Goal: Check status: Check status

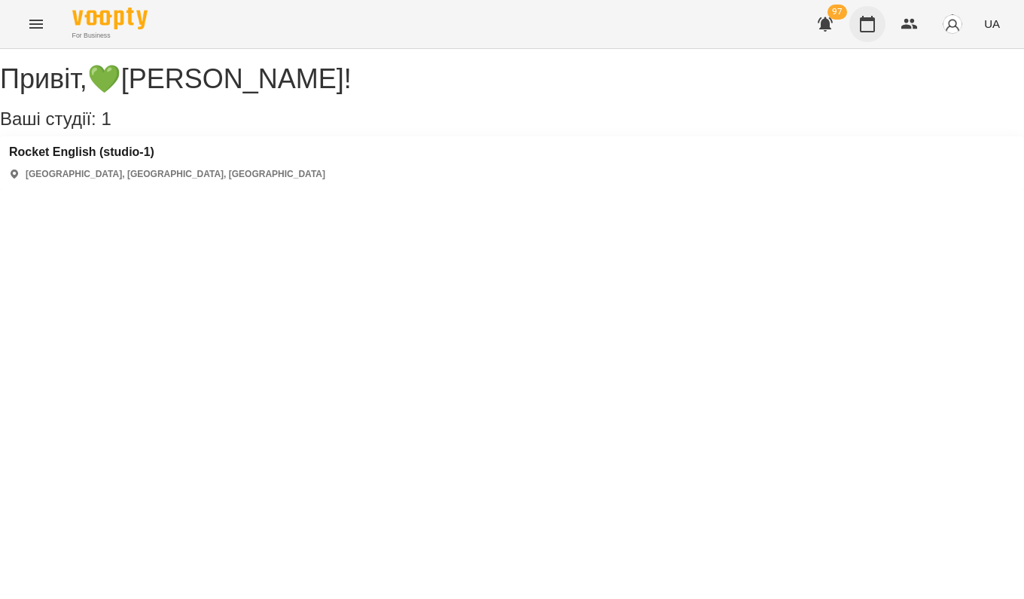
click at [865, 31] on icon "button" at bounding box center [867, 24] width 18 height 18
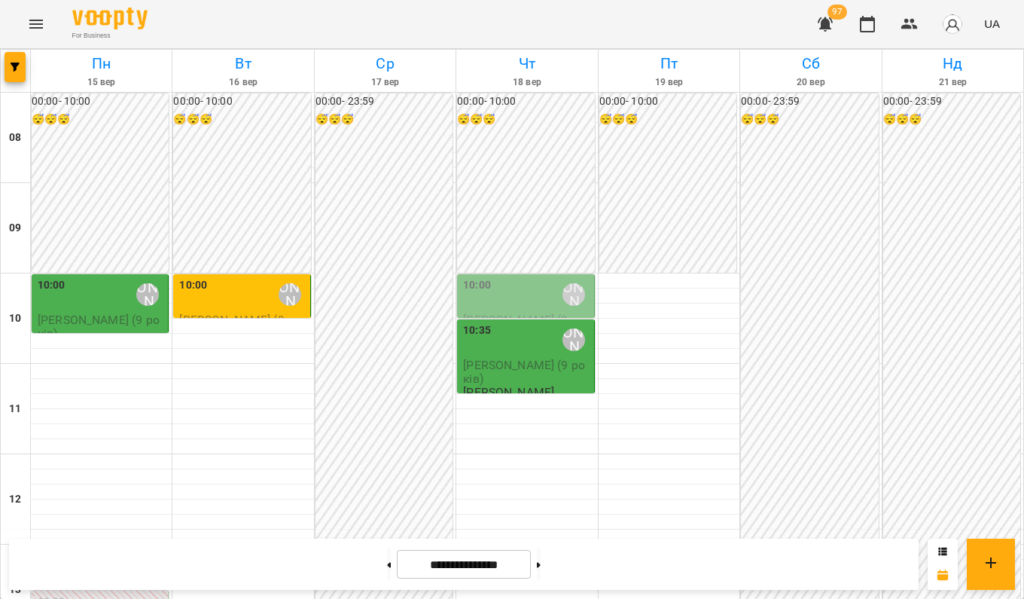
scroll to position [301, 0]
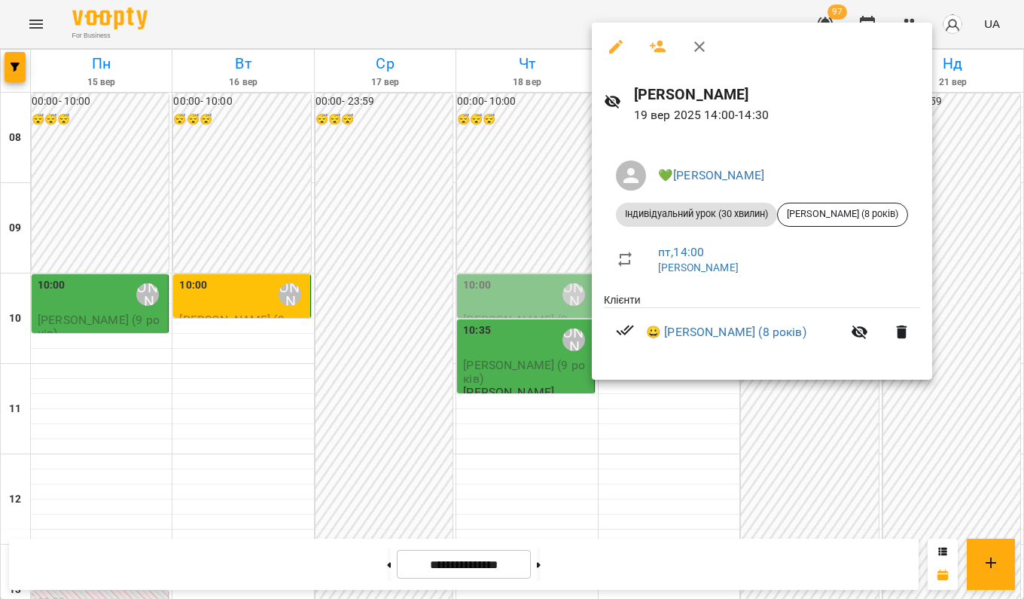
click at [550, 279] on div at bounding box center [512, 299] width 1024 height 599
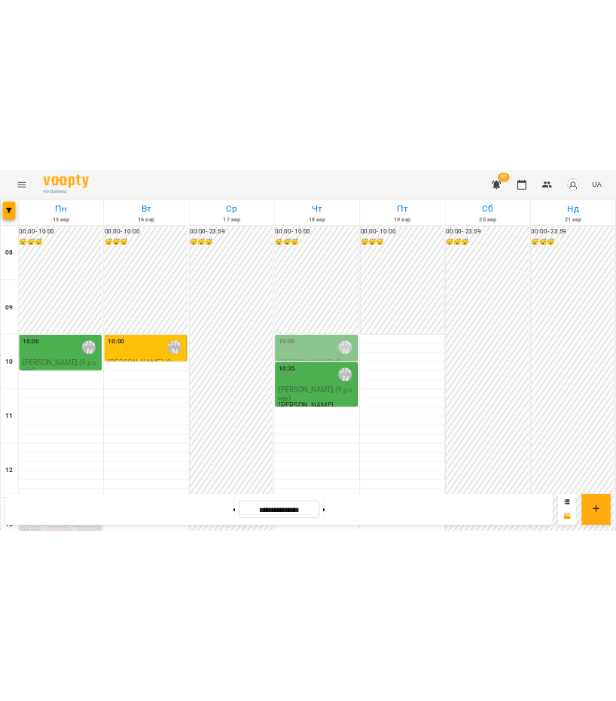
scroll to position [226, 0]
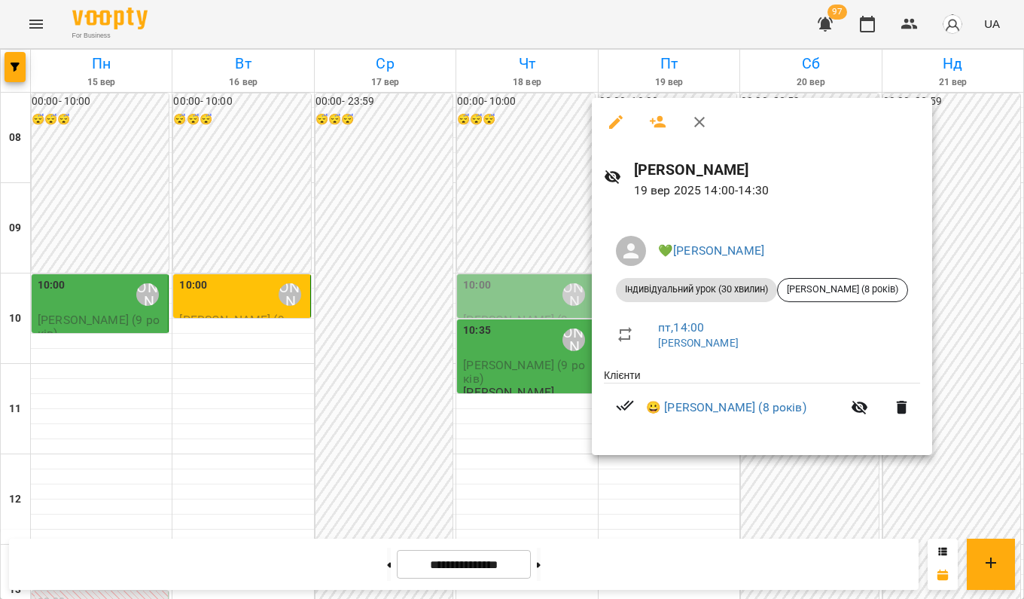
click at [517, 384] on div at bounding box center [512, 299] width 1024 height 599
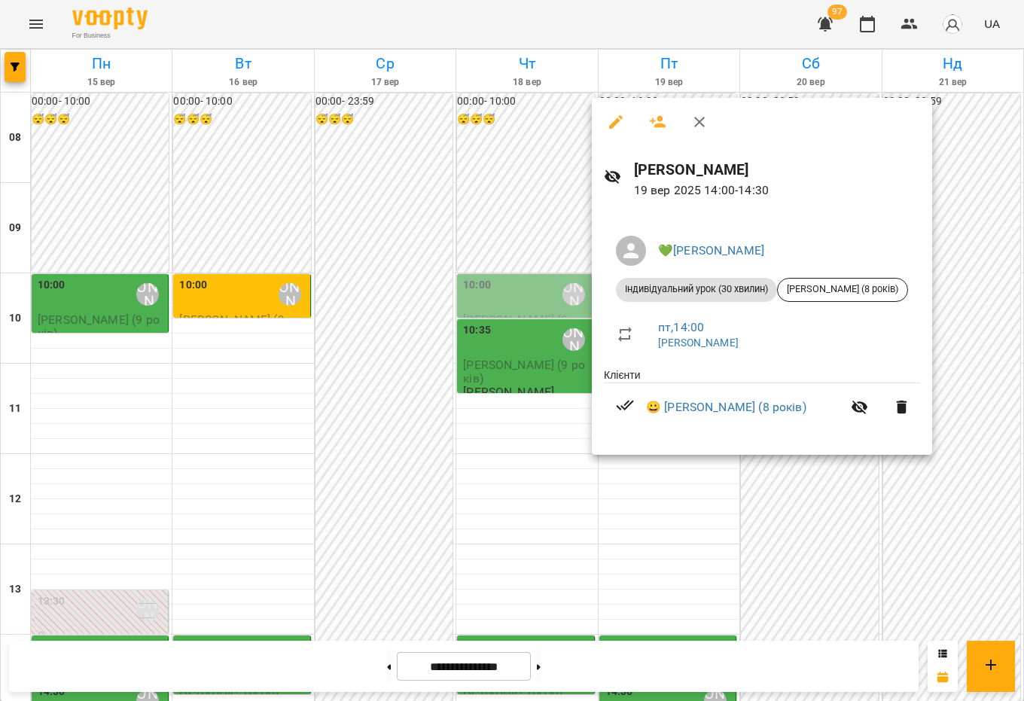
drag, startPoint x: 1006, startPoint y: 517, endPoint x: 1020, endPoint y: 519, distance: 13.6
click at [1008, 517] on div at bounding box center [512, 350] width 1024 height 701
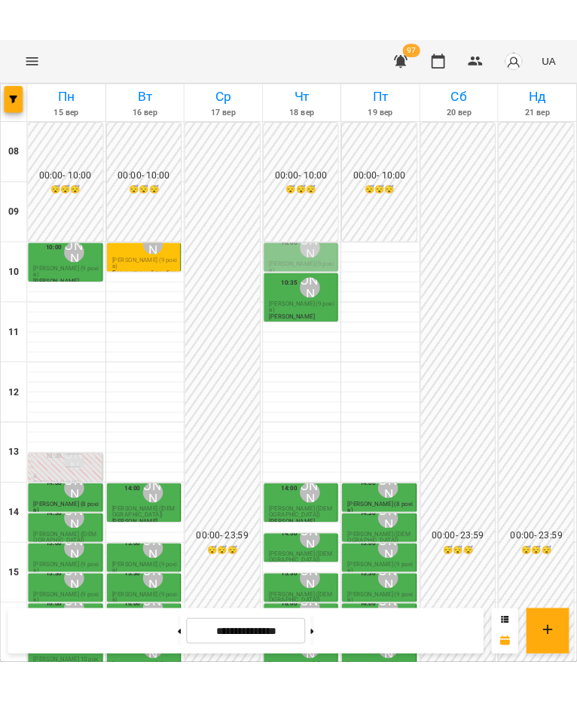
scroll to position [169, 0]
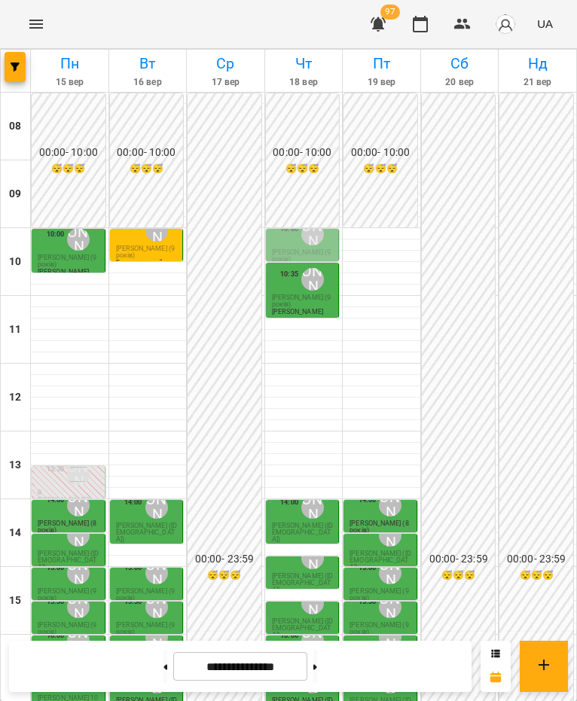
click at [359, 520] on span "[PERSON_NAME] (8 років)" at bounding box center [378, 527] width 59 height 14
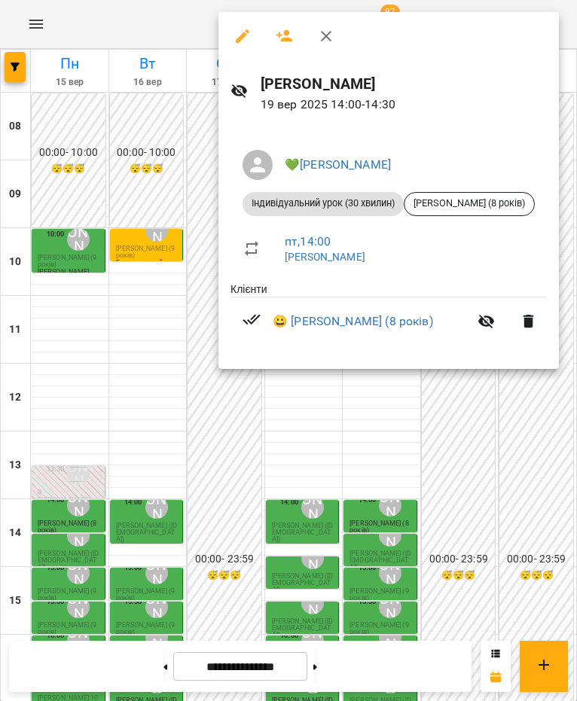
click at [355, 374] on div at bounding box center [288, 350] width 577 height 701
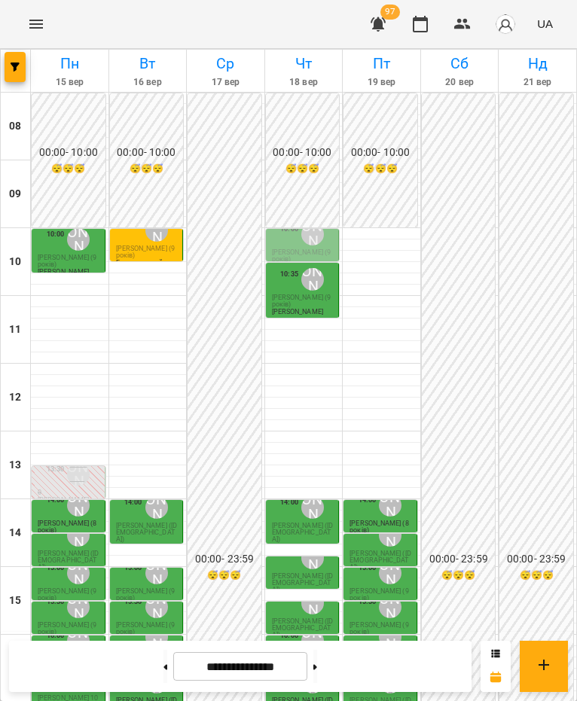
click at [376, 521] on div "💚[PERSON_NAME]" at bounding box center [390, 535] width 29 height 29
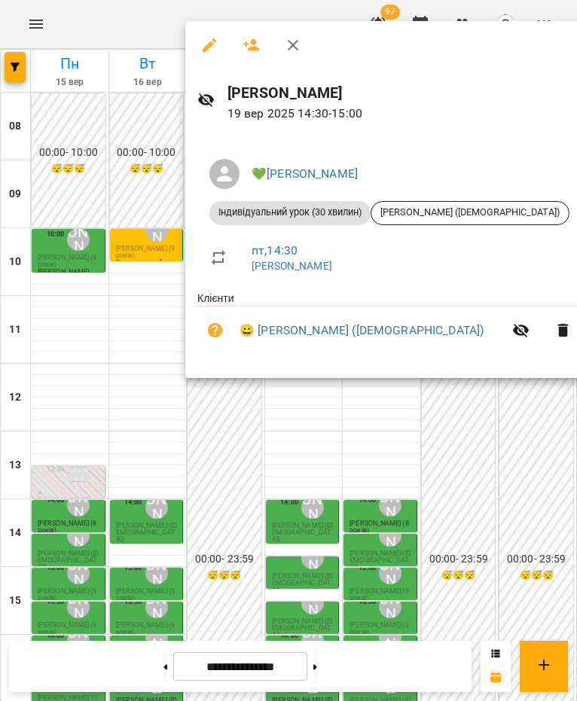
click at [331, 463] on div at bounding box center [288, 350] width 577 height 701
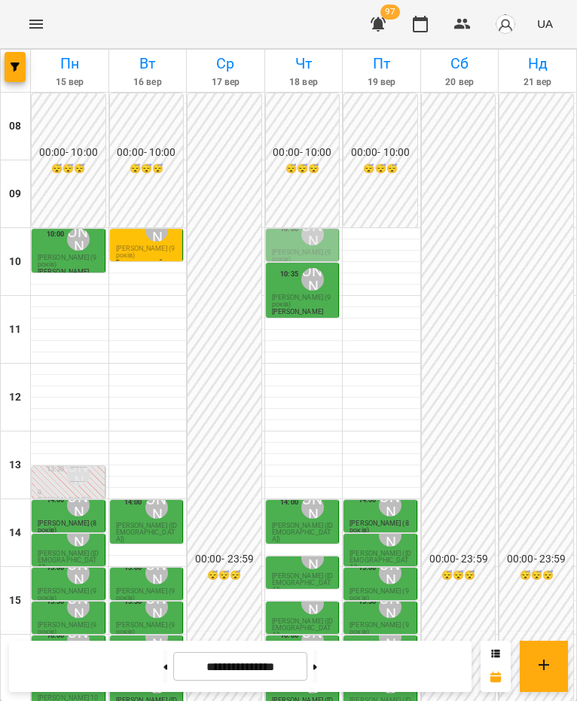
click at [376, 559] on div "💚[PERSON_NAME]" at bounding box center [390, 573] width 29 height 29
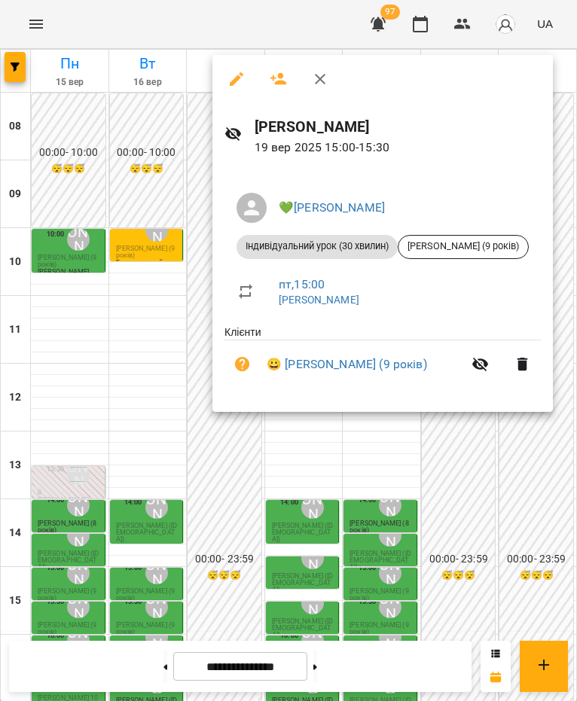
click at [371, 491] on div at bounding box center [288, 350] width 577 height 701
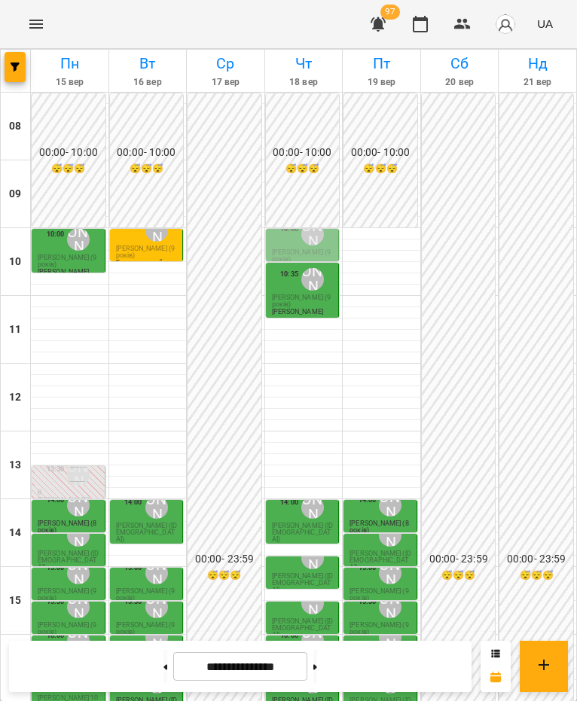
click at [367, 598] on span "[PERSON_NAME] (9 років)" at bounding box center [378, 628] width 59 height 14
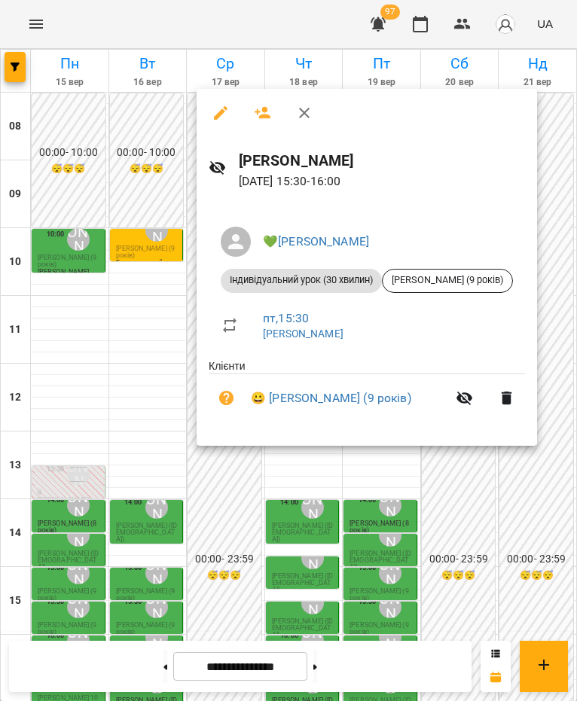
click at [368, 490] on div at bounding box center [288, 350] width 577 height 701
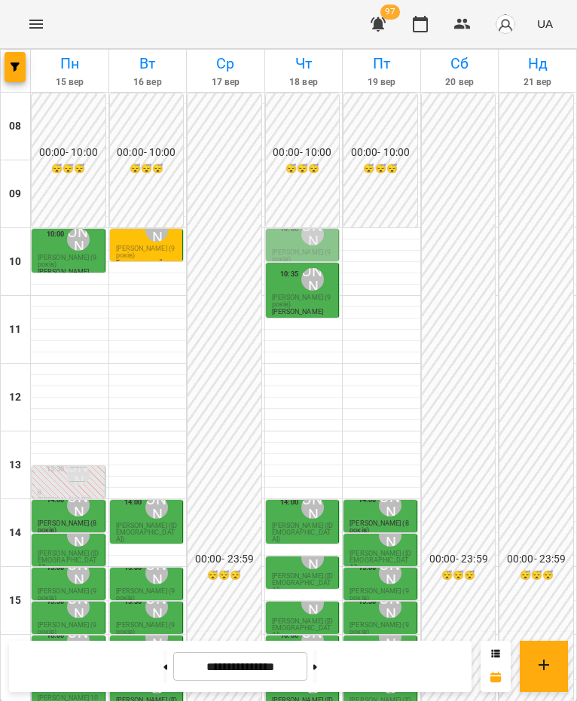
click at [368, 598] on span "[PERSON_NAME] ([DEMOGRAPHIC_DATA])" at bounding box center [379, 661] width 61 height 21
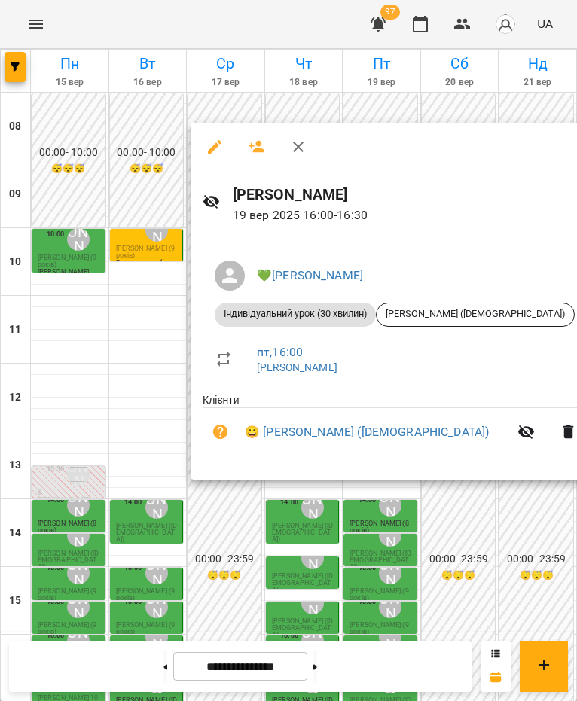
click at [360, 493] on div at bounding box center [288, 350] width 577 height 701
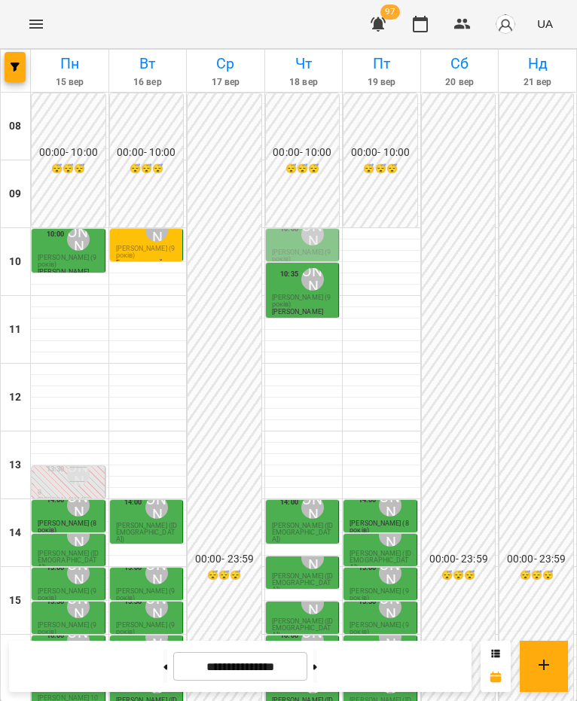
click at [360, 598] on div "16:00" at bounding box center [367, 637] width 18 height 29
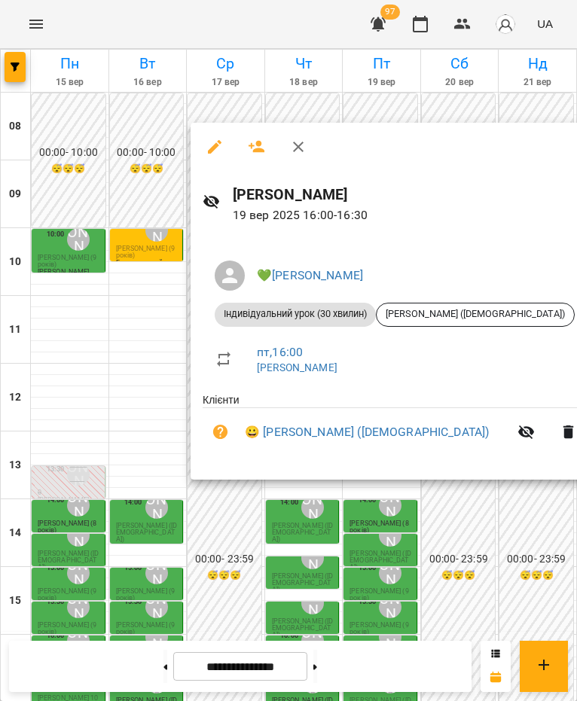
click at [365, 517] on div at bounding box center [288, 350] width 577 height 701
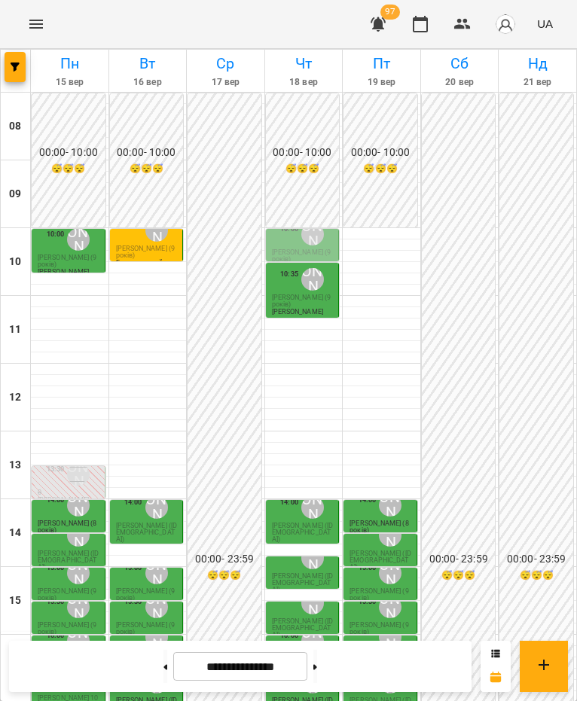
click at [370, 598] on span "[PERSON_NAME] ([DEMOGRAPHIC_DATA])" at bounding box center [379, 707] width 61 height 21
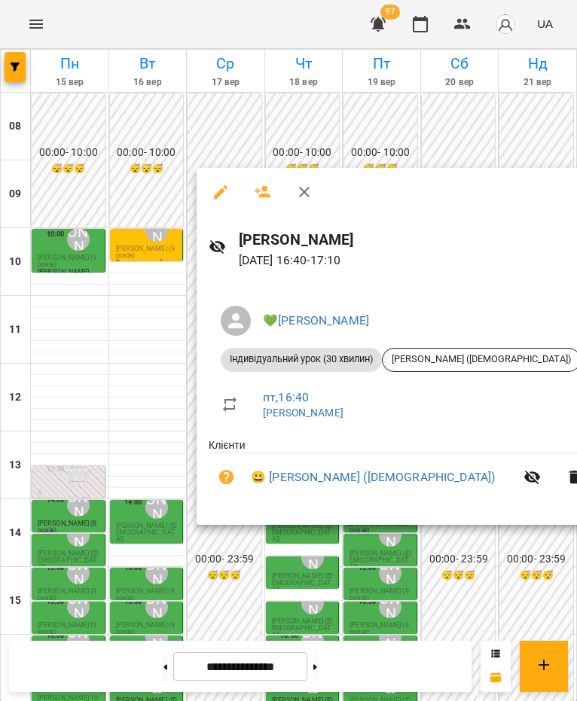
click at [366, 560] on div at bounding box center [288, 350] width 577 height 701
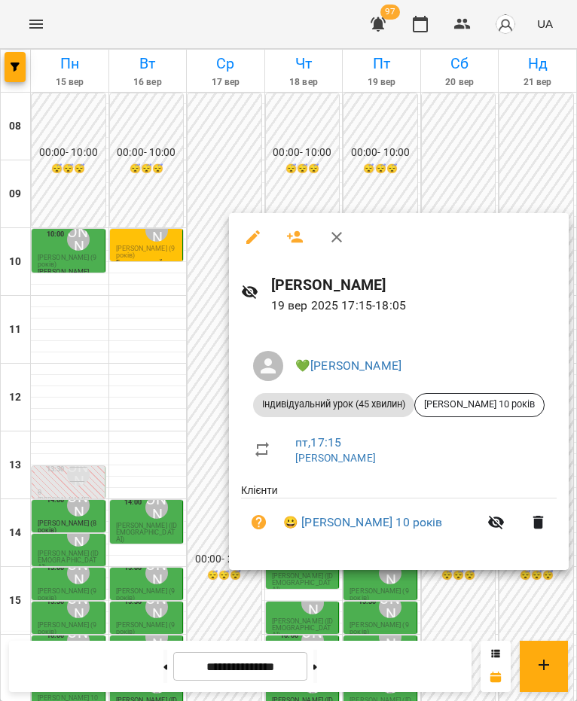
click at [372, 598] on div at bounding box center [288, 350] width 577 height 701
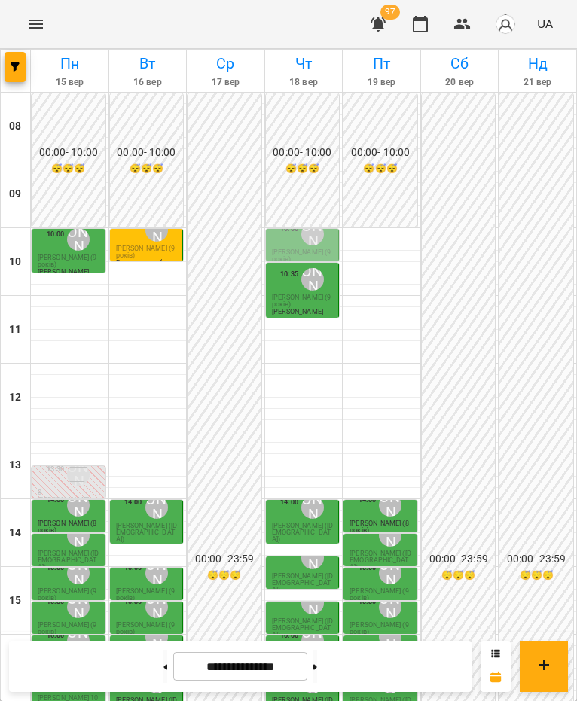
scroll to position [319, 0]
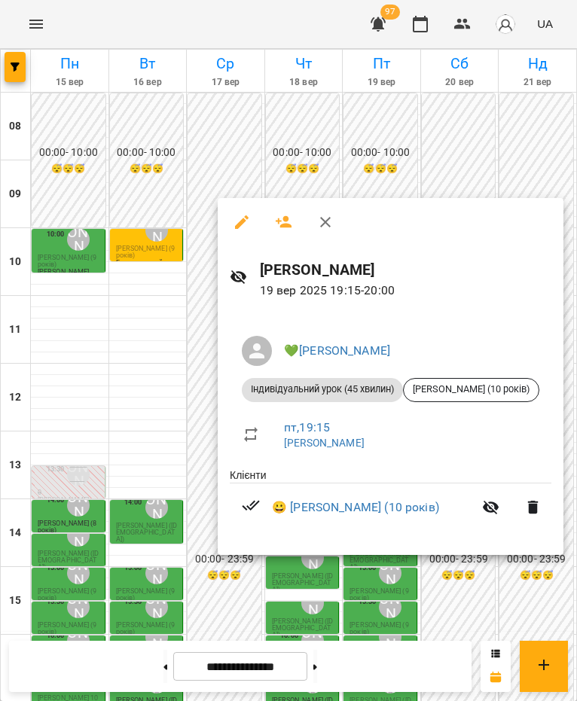
click at [202, 588] on div at bounding box center [288, 350] width 577 height 701
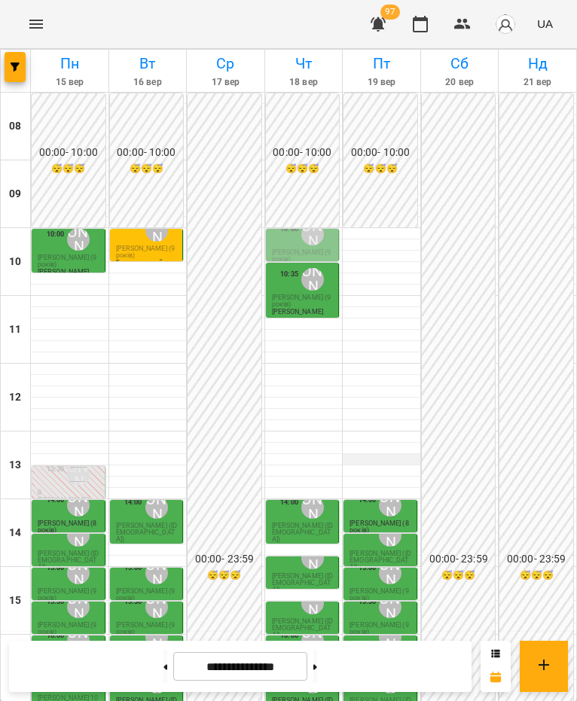
scroll to position [0, 0]
click at [366, 512] on div "14:00" at bounding box center [367, 505] width 18 height 29
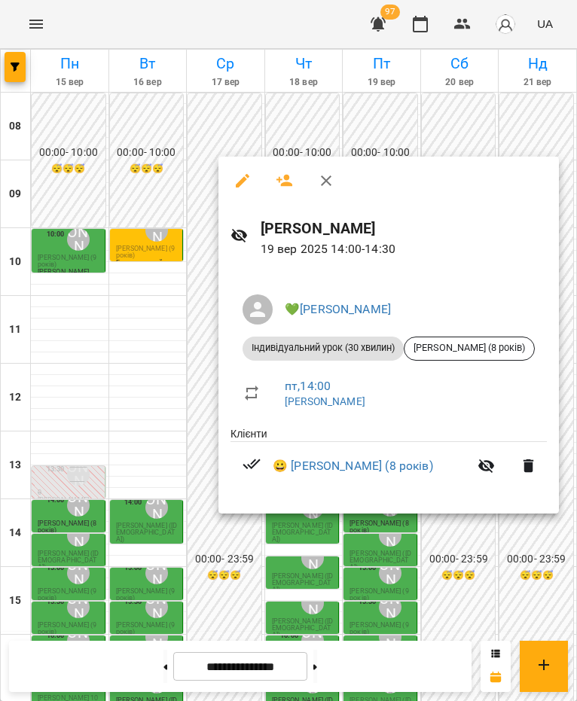
click at [420, 414] on li "пт , 14:00 [PERSON_NAME]" at bounding box center [388, 393] width 316 height 53
click at [404, 554] on div at bounding box center [288, 350] width 577 height 701
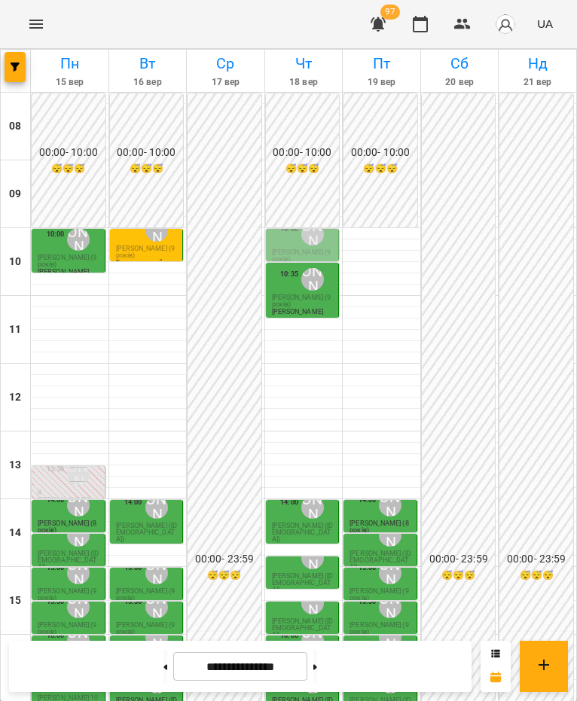
click at [373, 551] on span "[PERSON_NAME] ([DEMOGRAPHIC_DATA])" at bounding box center [379, 560] width 61 height 21
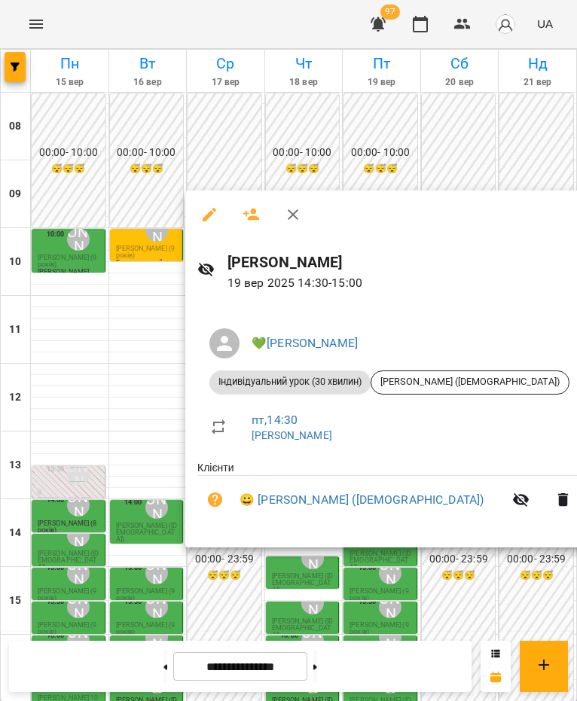
click at [364, 573] on div at bounding box center [288, 350] width 577 height 701
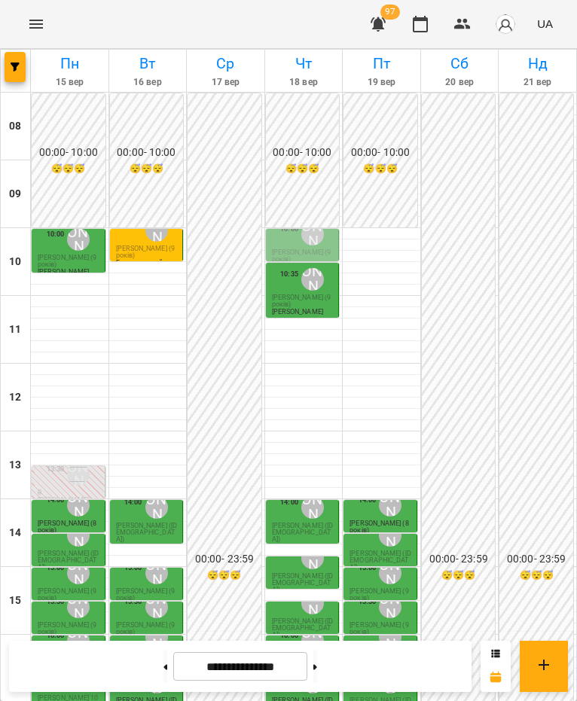
click at [367, 591] on span "[PERSON_NAME] (9 років)" at bounding box center [378, 594] width 59 height 14
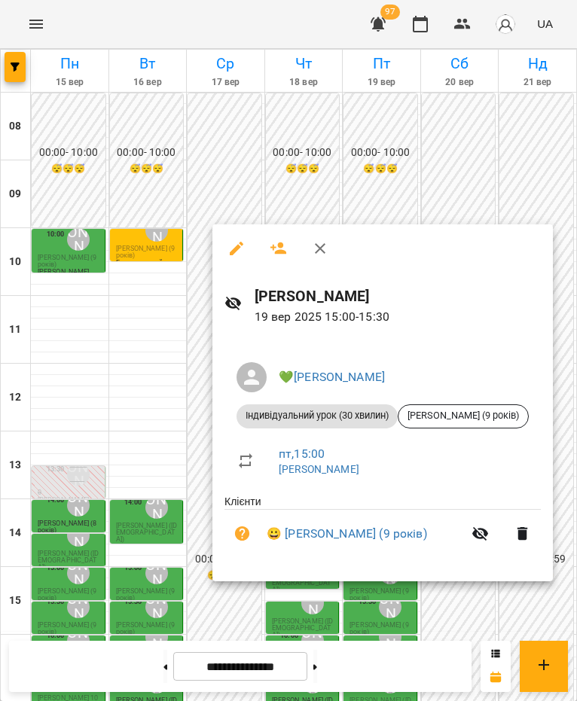
click at [261, 598] on div at bounding box center [288, 350] width 577 height 701
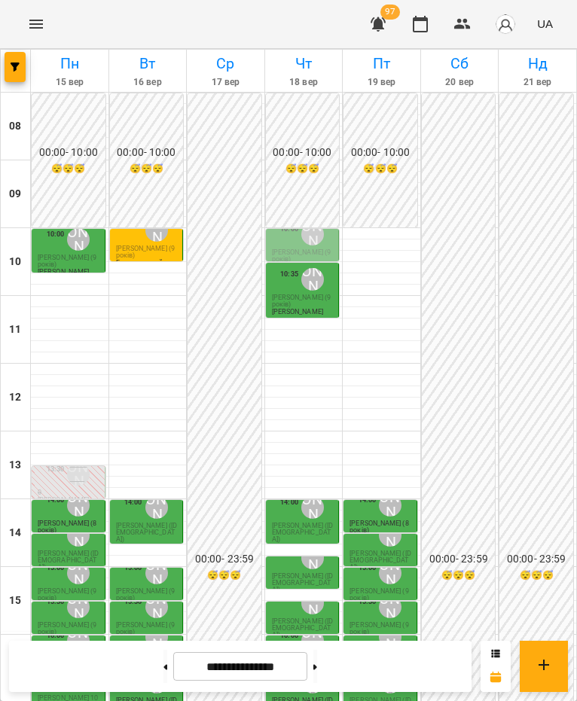
click at [376, 598] on div "💚[PERSON_NAME]" at bounding box center [390, 607] width 29 height 29
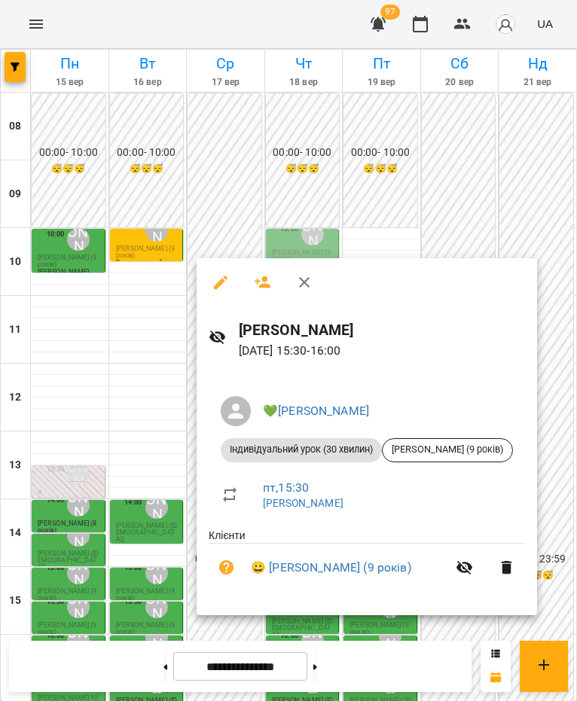
click at [131, 508] on div at bounding box center [288, 350] width 577 height 701
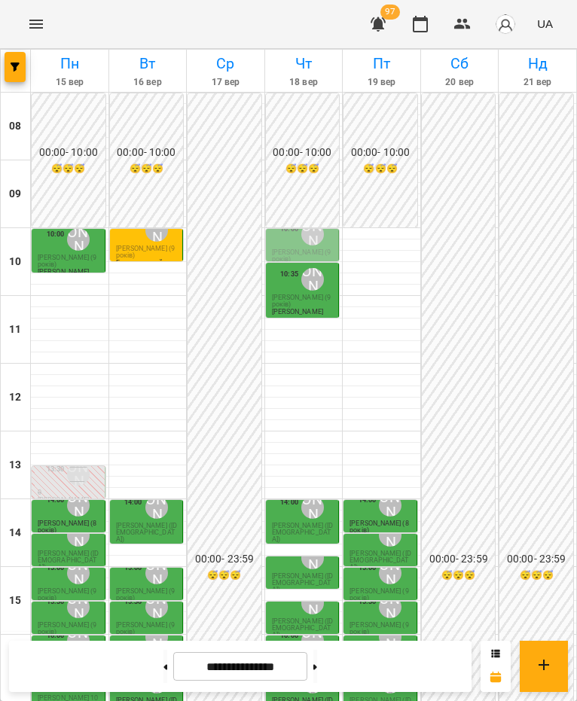
scroll to position [75, 0]
click at [364, 598] on span "[PERSON_NAME] ([DEMOGRAPHIC_DATA])" at bounding box center [379, 661] width 61 height 21
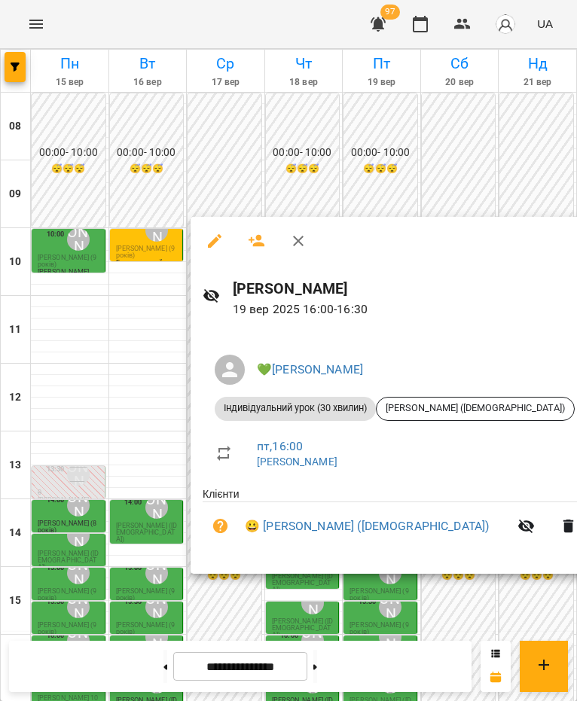
click at [314, 598] on div at bounding box center [288, 350] width 577 height 701
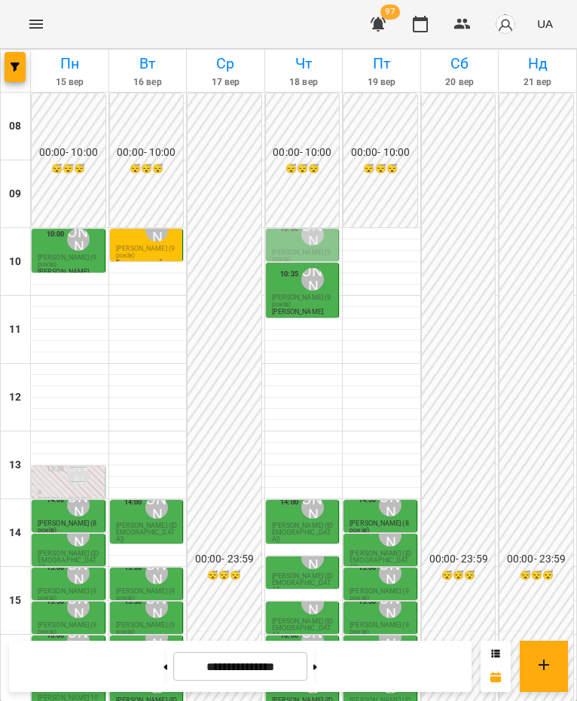
scroll to position [151, 0]
click at [385, 598] on span "[PERSON_NAME] ([DEMOGRAPHIC_DATA])" at bounding box center [379, 707] width 61 height 21
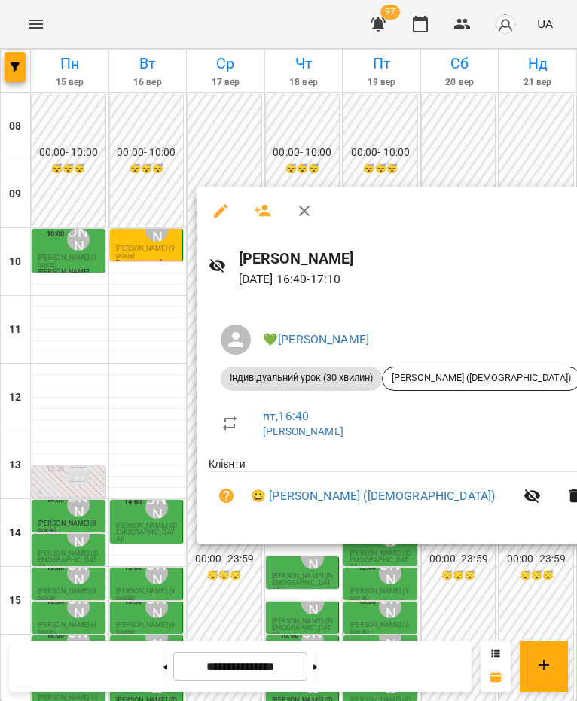
click at [388, 598] on div at bounding box center [288, 350] width 577 height 701
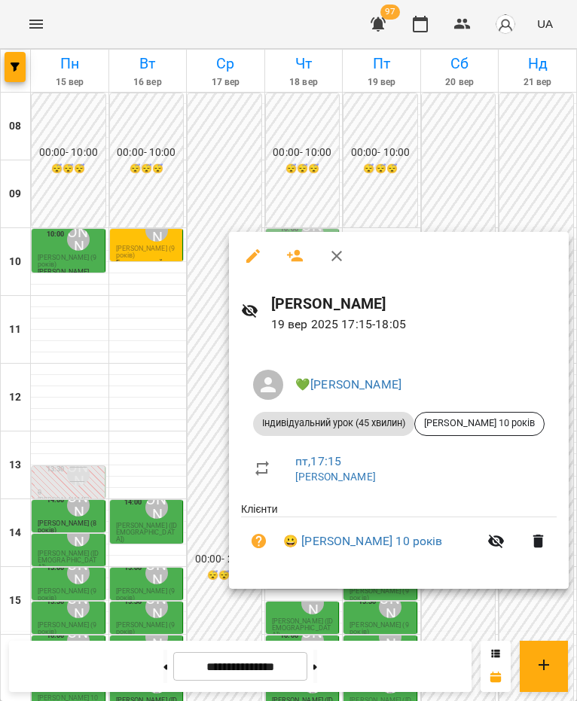
click at [362, 598] on div at bounding box center [288, 350] width 577 height 701
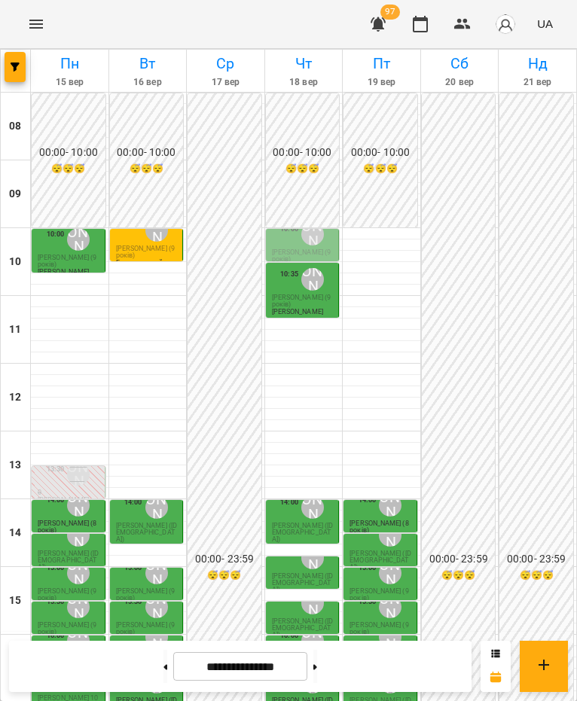
scroll to position [301, 0]
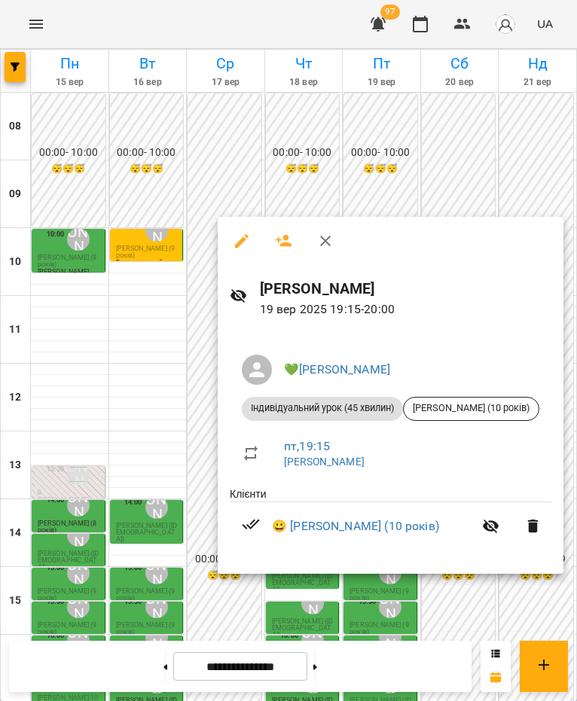
click at [198, 496] on div at bounding box center [288, 350] width 577 height 701
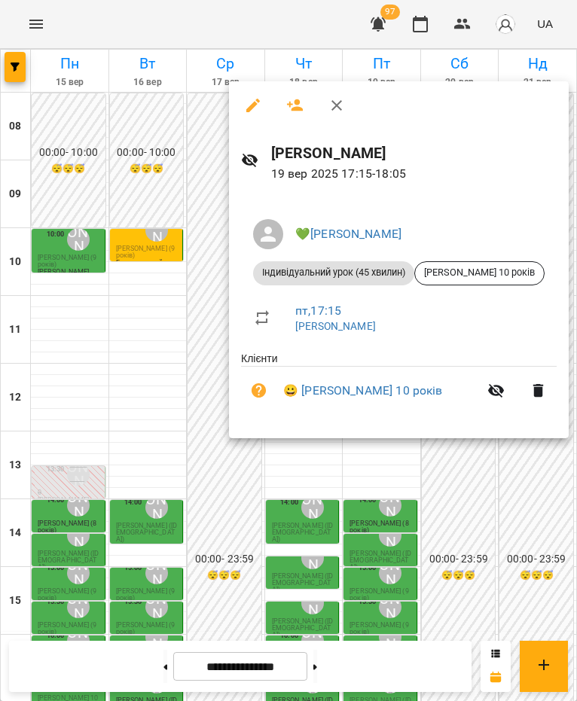
click at [371, 513] on div at bounding box center [288, 350] width 577 height 701
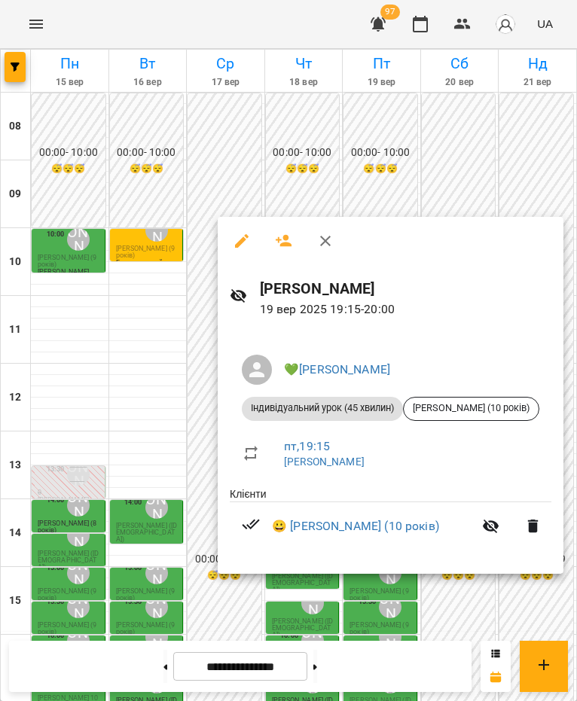
click at [184, 532] on div at bounding box center [288, 350] width 577 height 701
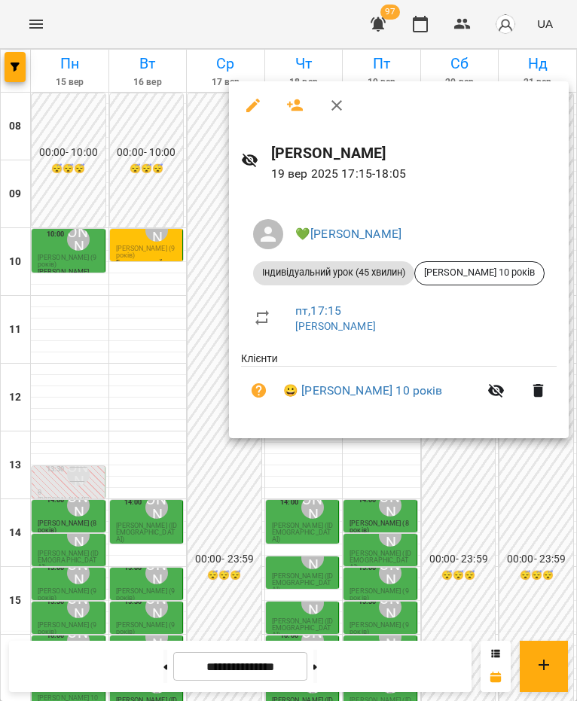
click at [458, 470] on div at bounding box center [288, 350] width 577 height 701
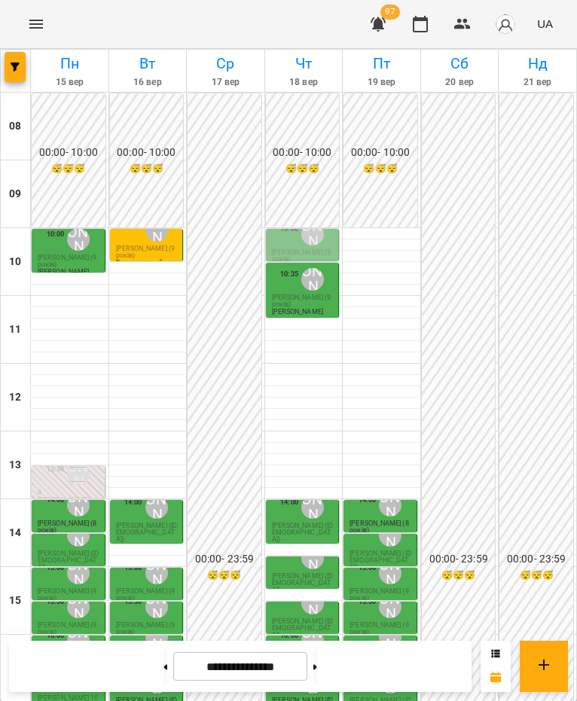
click at [376, 598] on div "💚[PERSON_NAME]" at bounding box center [390, 637] width 29 height 29
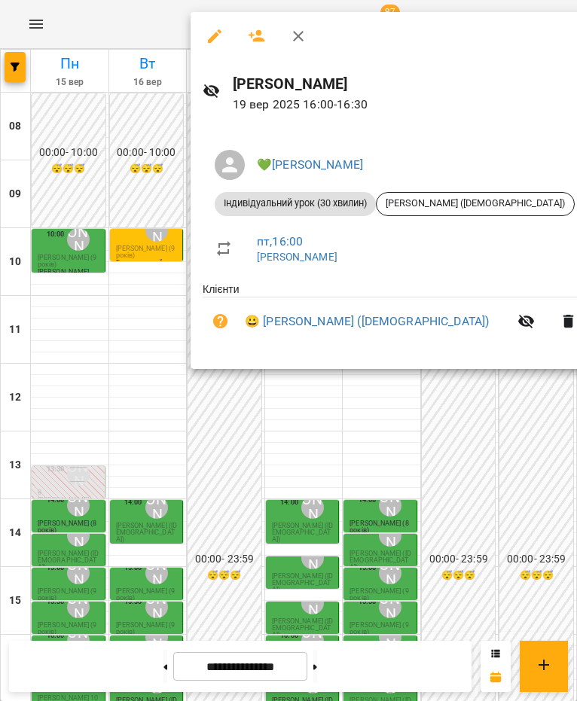
click at [346, 465] on div at bounding box center [288, 350] width 577 height 701
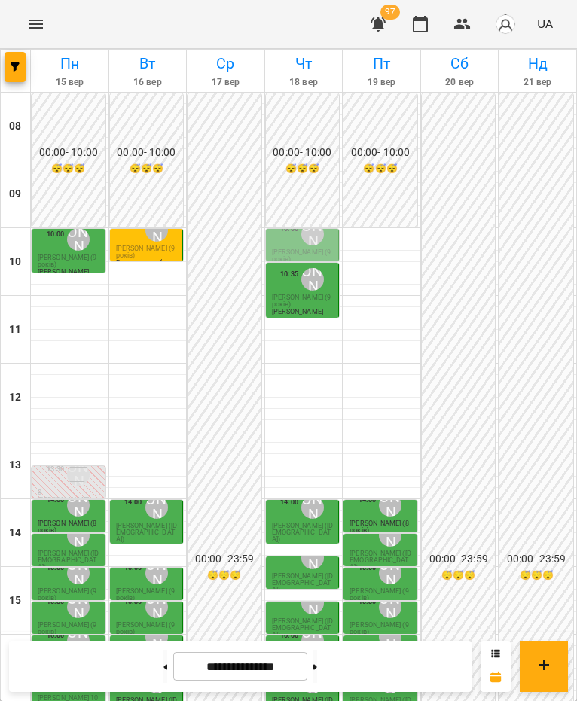
click at [380, 598] on span "[PERSON_NAME] ([DEMOGRAPHIC_DATA])" at bounding box center [379, 707] width 61 height 21
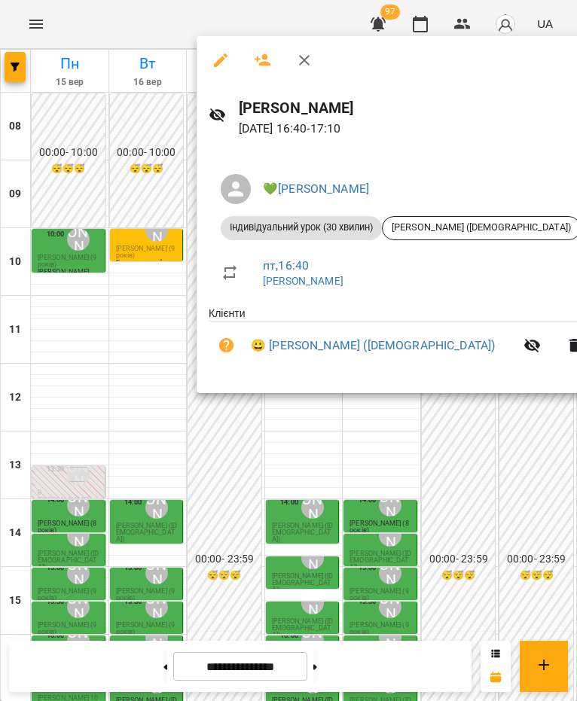
click at [447, 459] on div at bounding box center [288, 350] width 577 height 701
